Goal: Navigation & Orientation: Find specific page/section

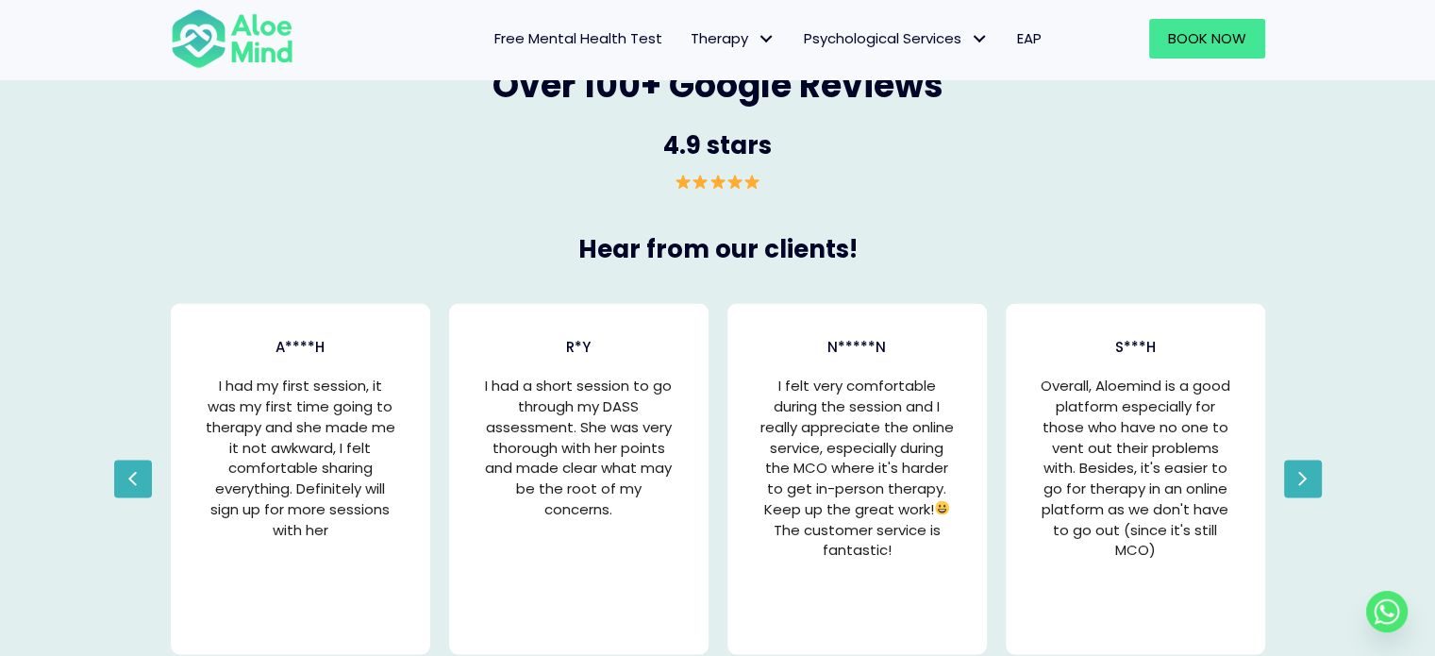
scroll to position [3868, 0]
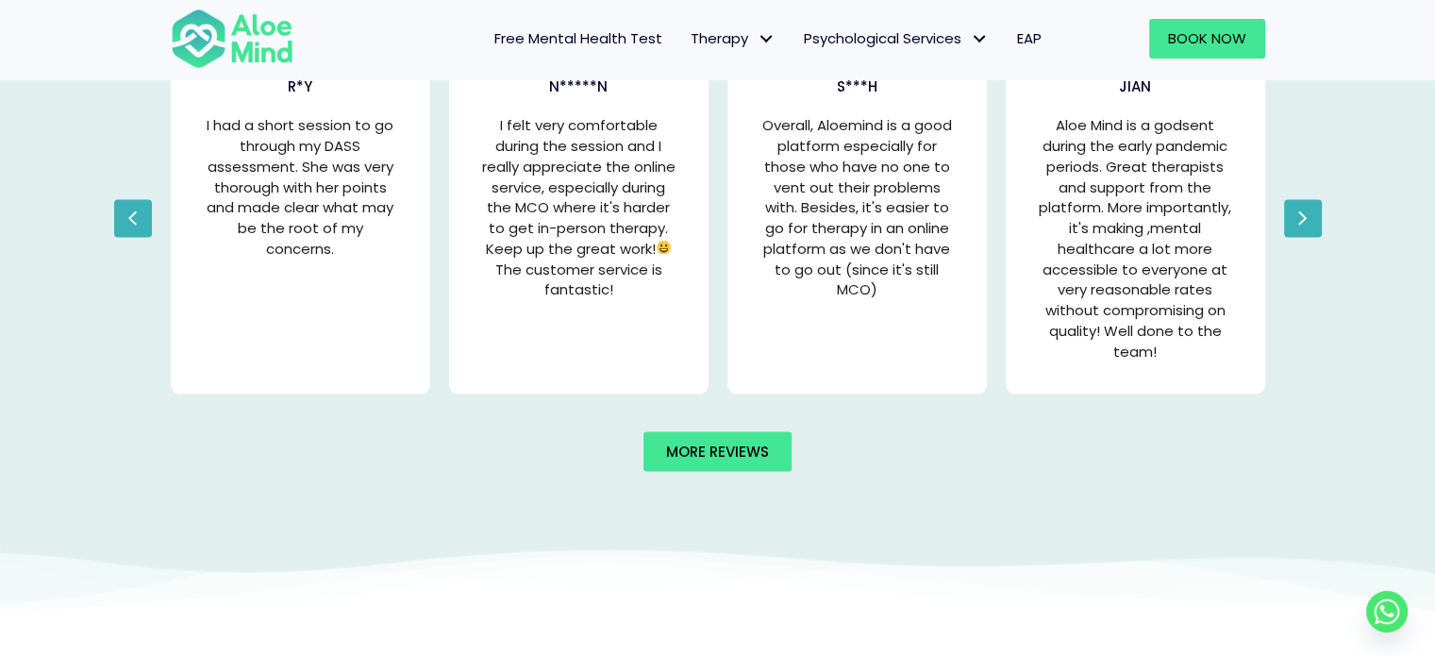
click at [1024, 37] on span "EAP" at bounding box center [1029, 38] width 25 height 20
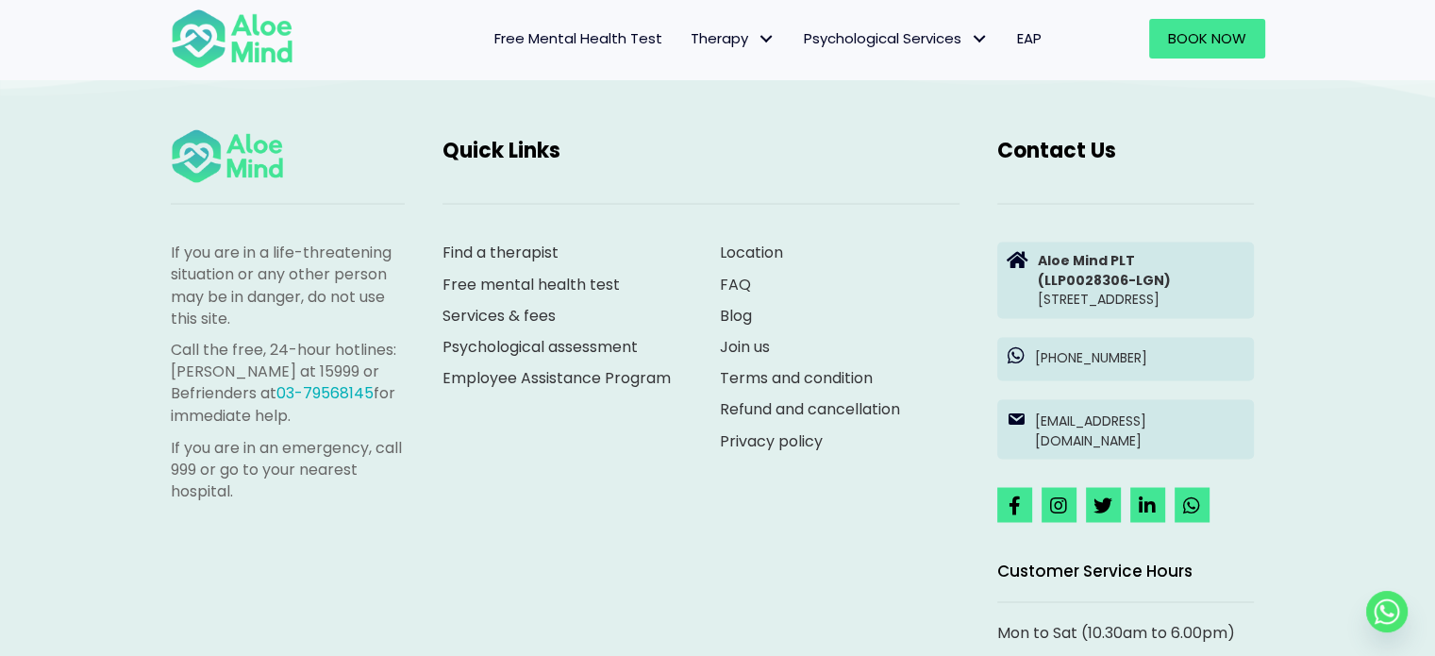
scroll to position [3207, 0]
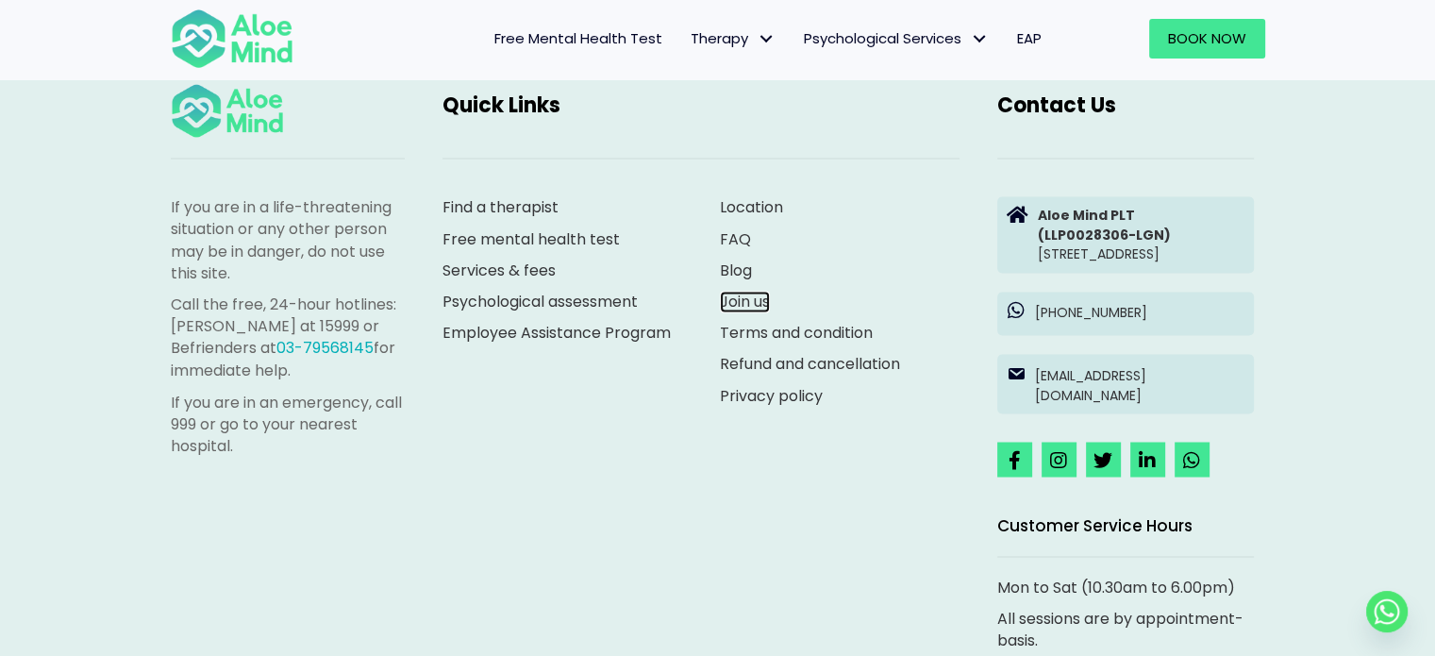
click at [755, 291] on link "Join us" at bounding box center [745, 302] width 50 height 22
